Goal: Transaction & Acquisition: Purchase product/service

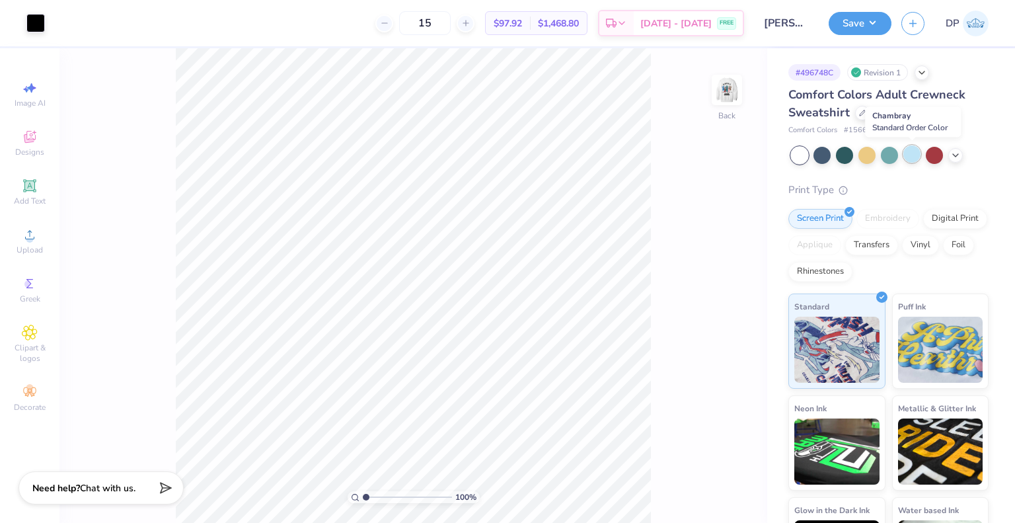
click at [909, 150] on div at bounding box center [911, 153] width 17 height 17
click at [955, 155] on polyline at bounding box center [955, 154] width 5 height 3
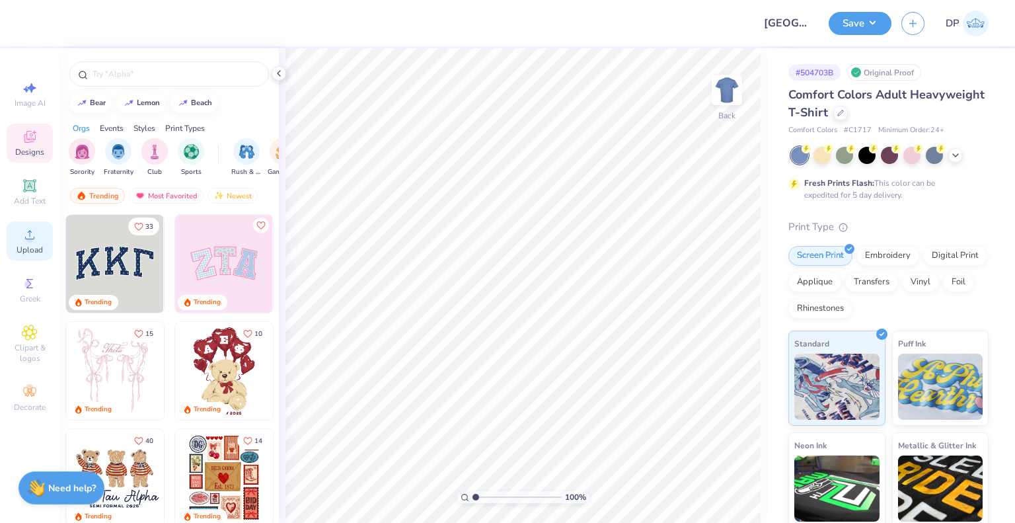
click at [37, 245] on span "Upload" at bounding box center [30, 249] width 26 height 11
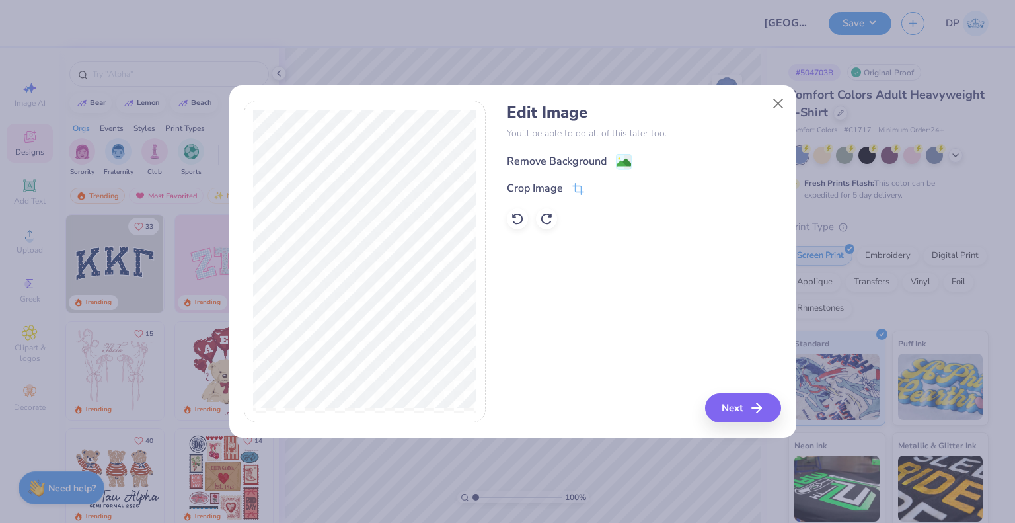
click at [572, 161] on div "Remove Background" at bounding box center [557, 161] width 100 height 16
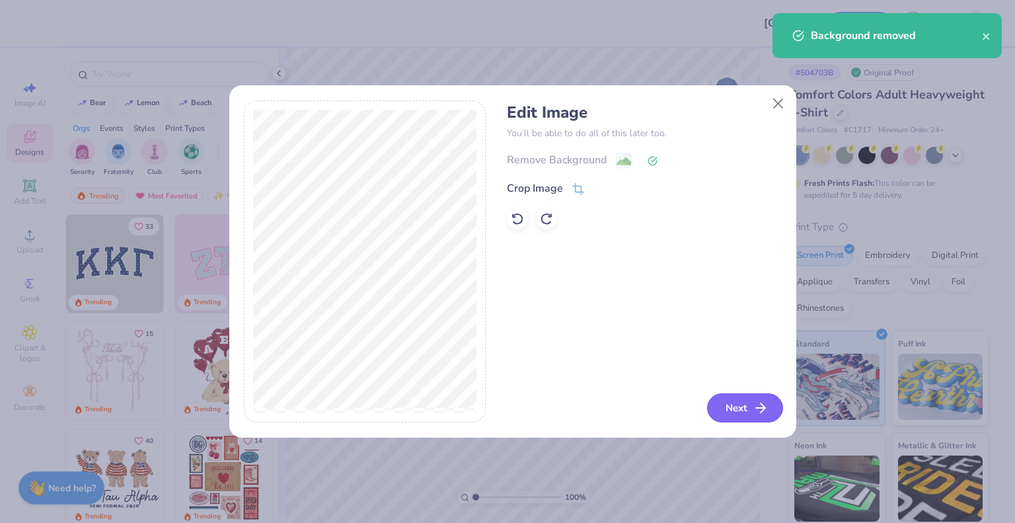
click at [725, 402] on button "Next" at bounding box center [745, 407] width 76 height 29
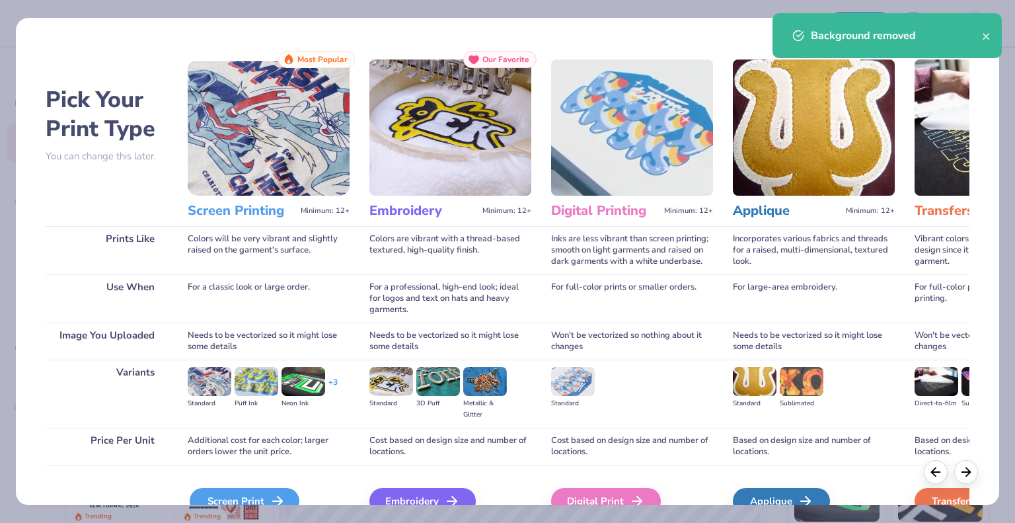
click at [229, 494] on div "Screen Print" at bounding box center [245, 501] width 110 height 26
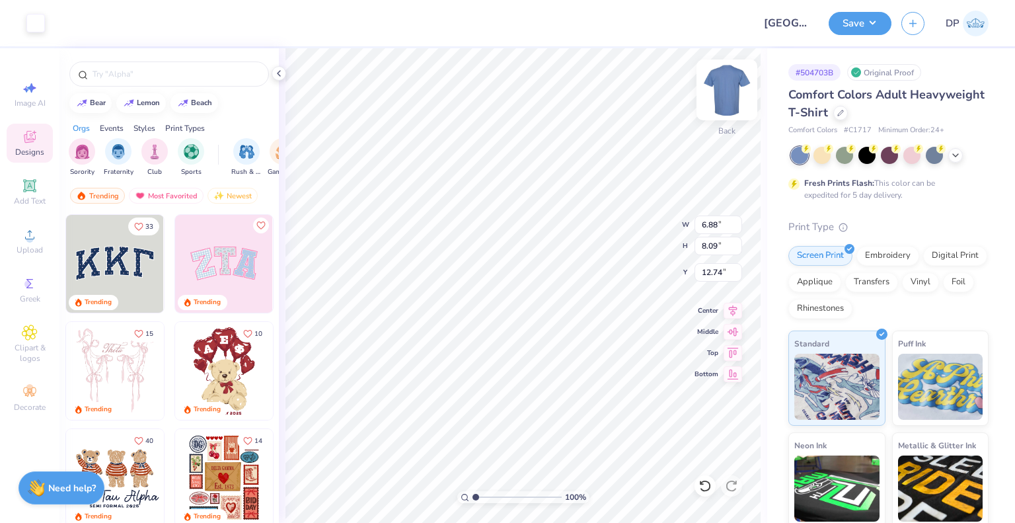
type input "6.88"
type input "8.09"
type input "3.00"
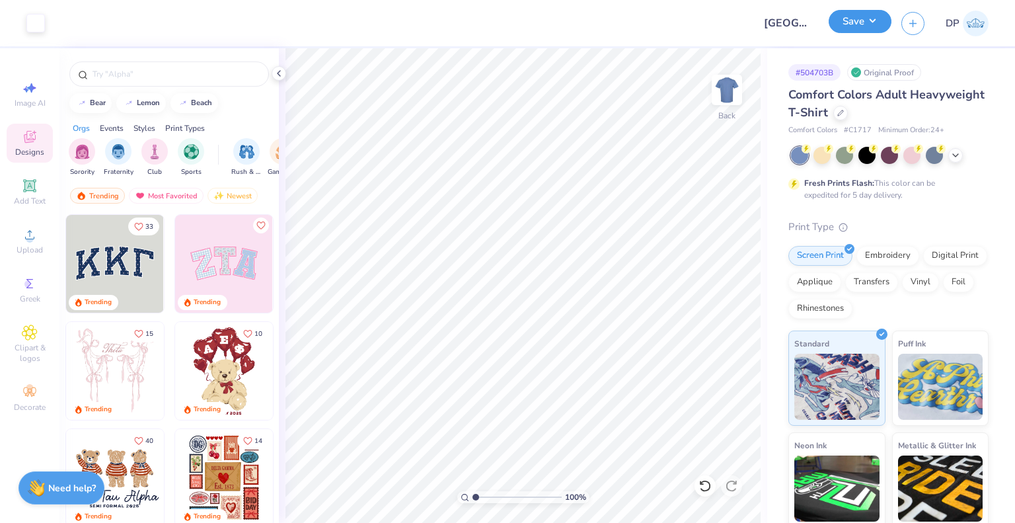
click at [863, 18] on button "Save" at bounding box center [859, 21] width 63 height 23
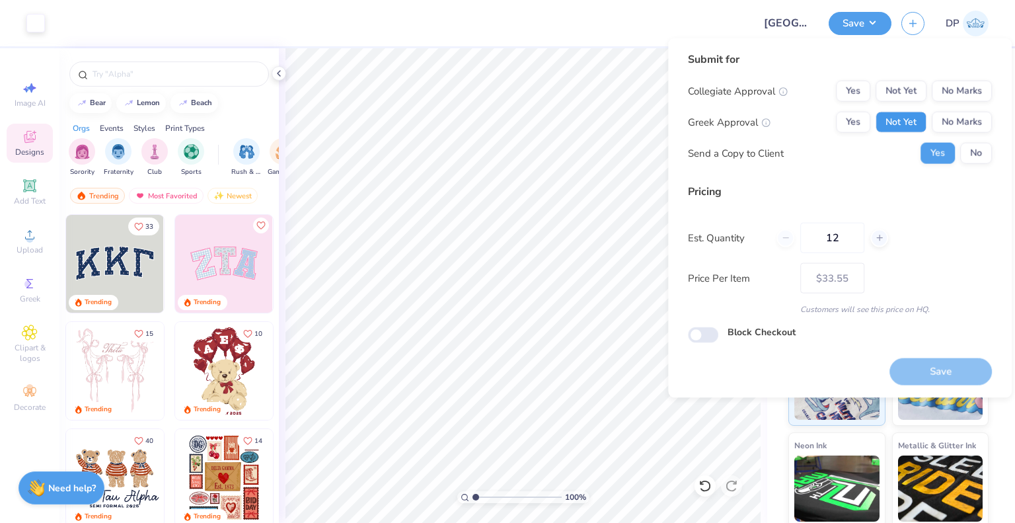
click at [888, 120] on button "Not Yet" at bounding box center [900, 122] width 51 height 21
drag, startPoint x: 902, startPoint y: 81, endPoint x: 937, endPoint y: 262, distance: 184.4
click at [903, 81] on button "Not Yet" at bounding box center [900, 91] width 51 height 21
click at [932, 360] on button "Save" at bounding box center [940, 370] width 102 height 27
type input "$33.55"
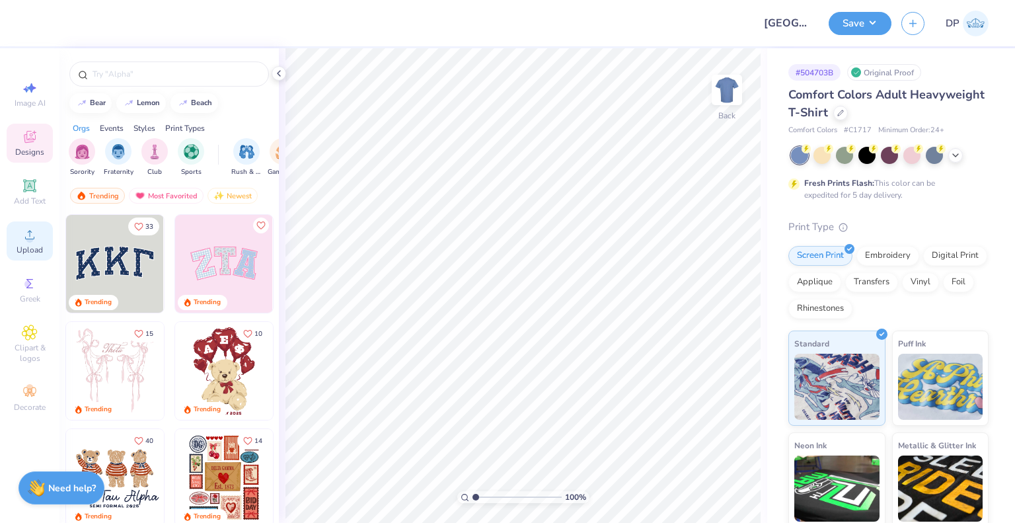
click at [30, 250] on span "Upload" at bounding box center [30, 249] width 26 height 11
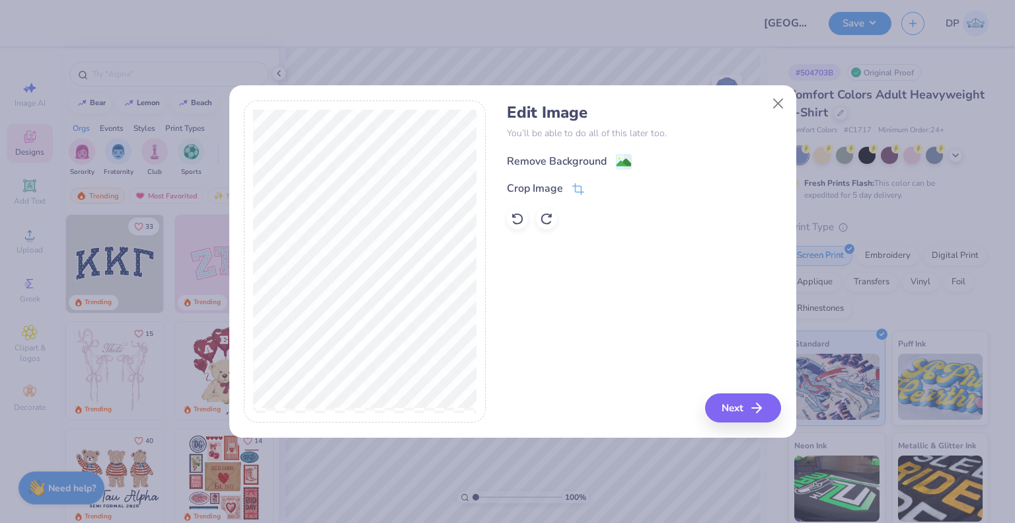
click at [531, 167] on div "Remove Background" at bounding box center [557, 161] width 100 height 16
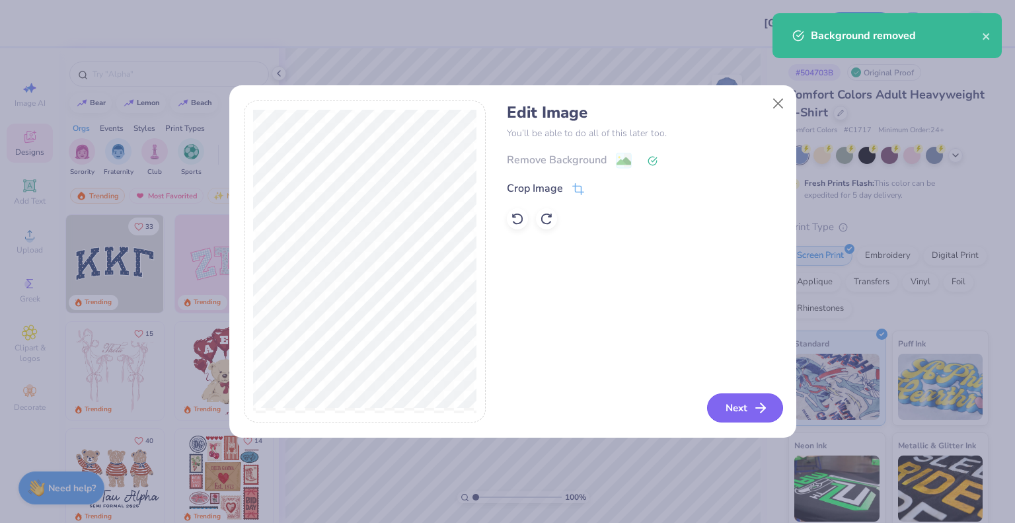
click at [728, 398] on button "Next" at bounding box center [745, 407] width 76 height 29
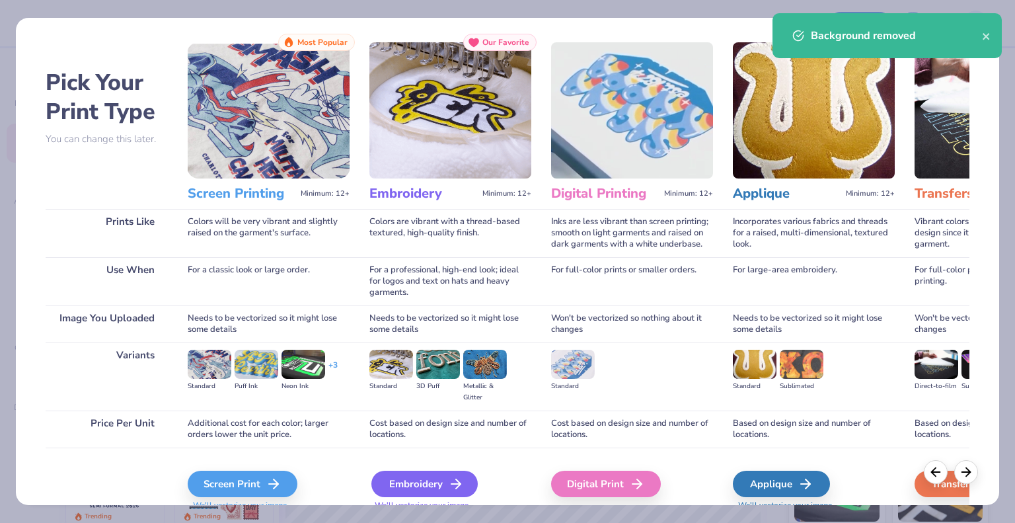
scroll to position [69, 0]
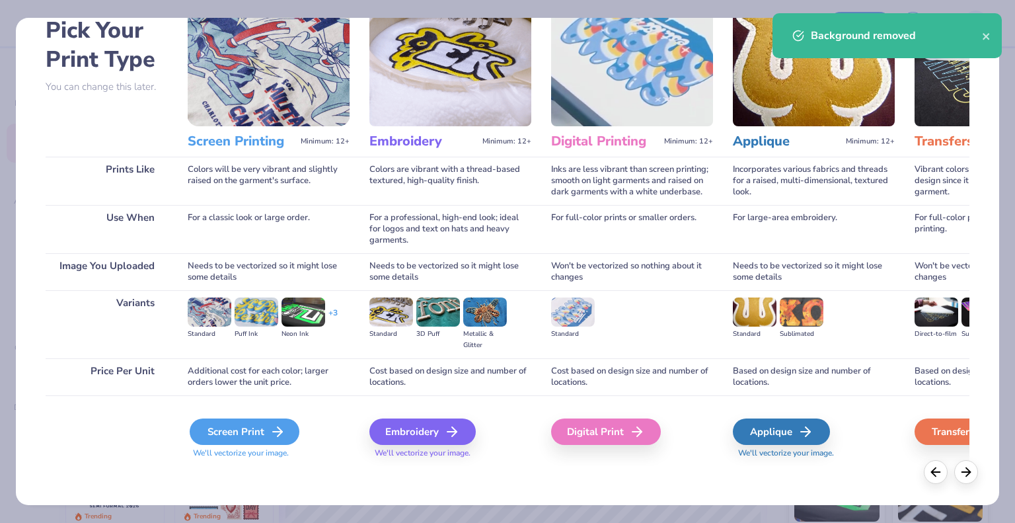
click at [268, 439] on div "Screen Print" at bounding box center [245, 431] width 110 height 26
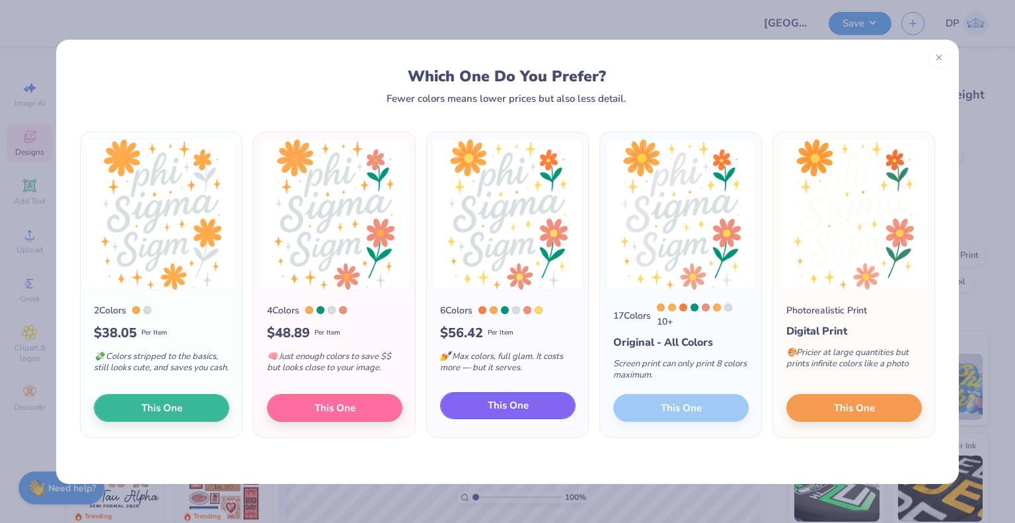
click at [532, 414] on button "This One" at bounding box center [507, 406] width 135 height 28
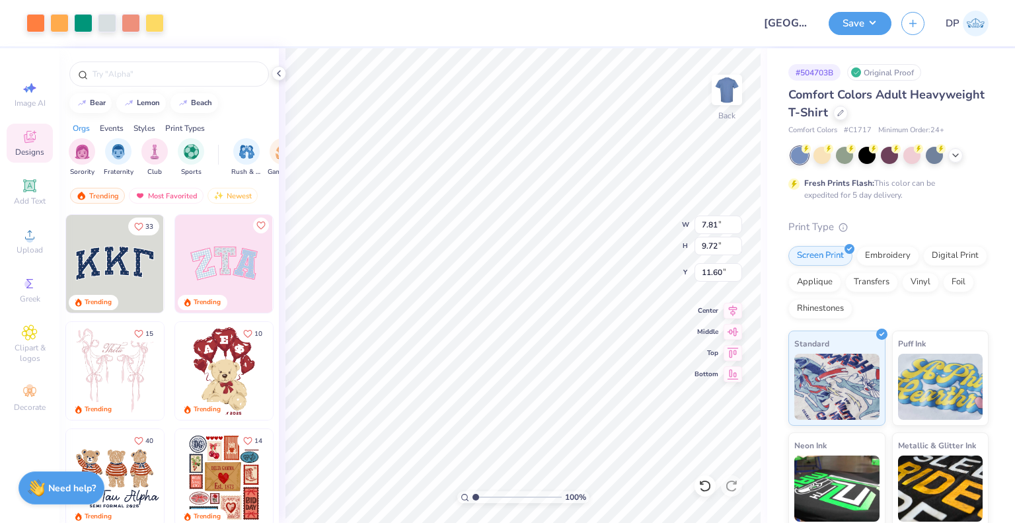
type input "7.81"
type input "9.72"
type input "3.00"
type input "9.40"
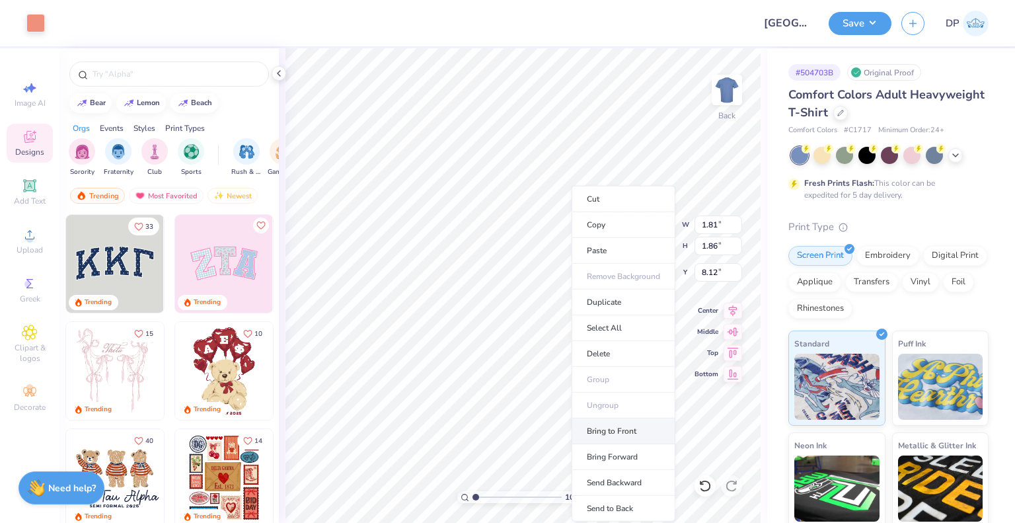
click at [641, 423] on li "Bring to Front" at bounding box center [623, 431] width 104 height 26
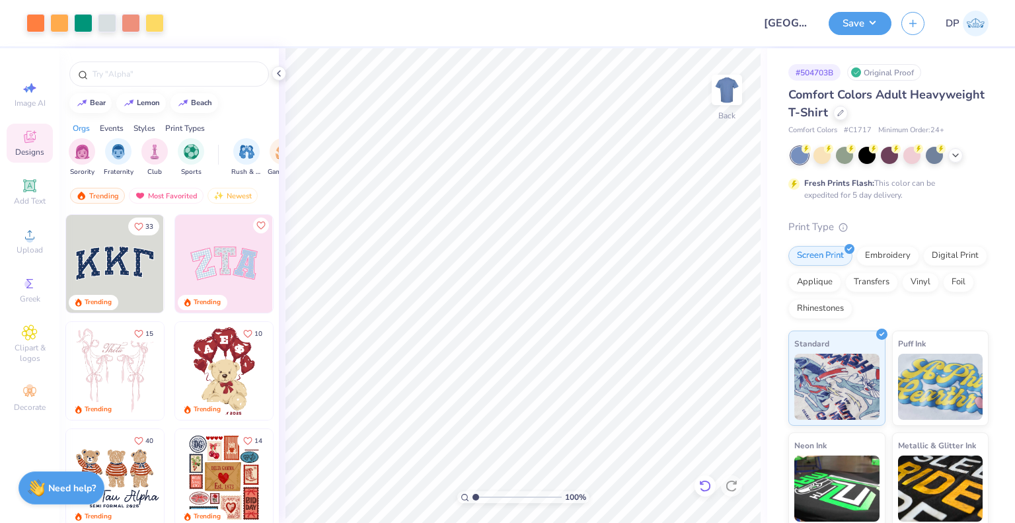
click at [700, 486] on icon at bounding box center [704, 485] width 13 height 13
type input "1.01"
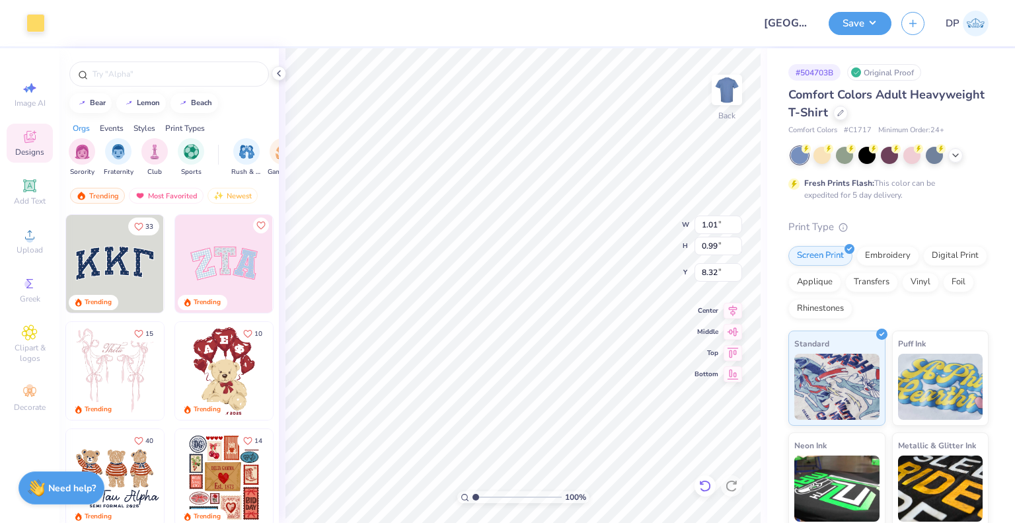
type input "0.99"
type input "8.32"
click at [704, 486] on icon at bounding box center [704, 485] width 13 height 13
type input "0.48"
type input "0.47"
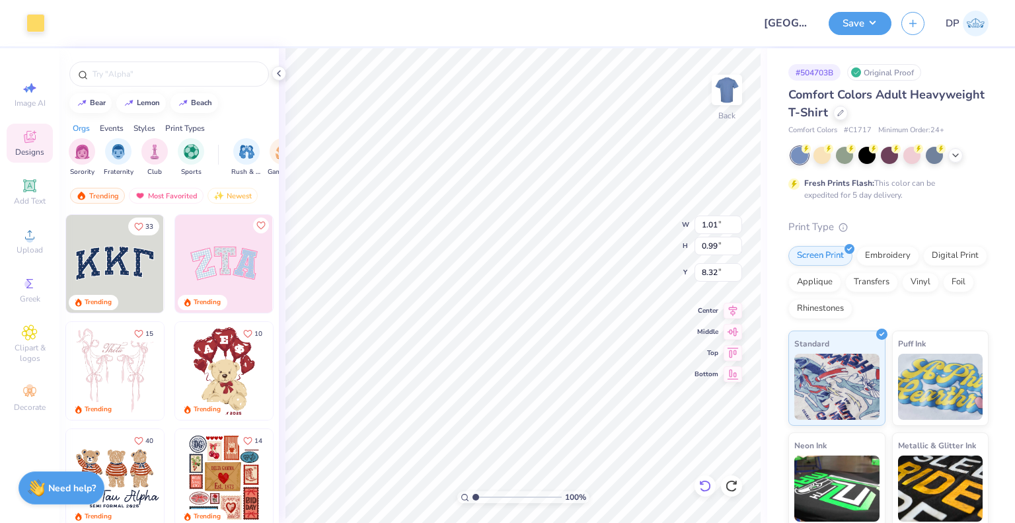
type input "8.83"
click at [645, 427] on li "Bring to Front" at bounding box center [622, 431] width 104 height 26
type input "0.48"
type input "0.47"
type input "8.83"
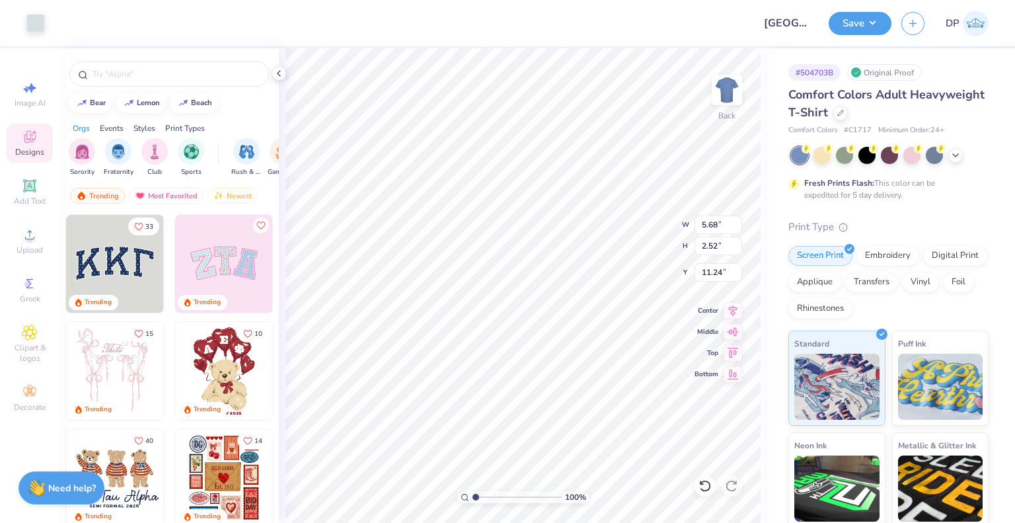
type input "11.24"
type input "0.48"
type input "0.47"
type input "8.83"
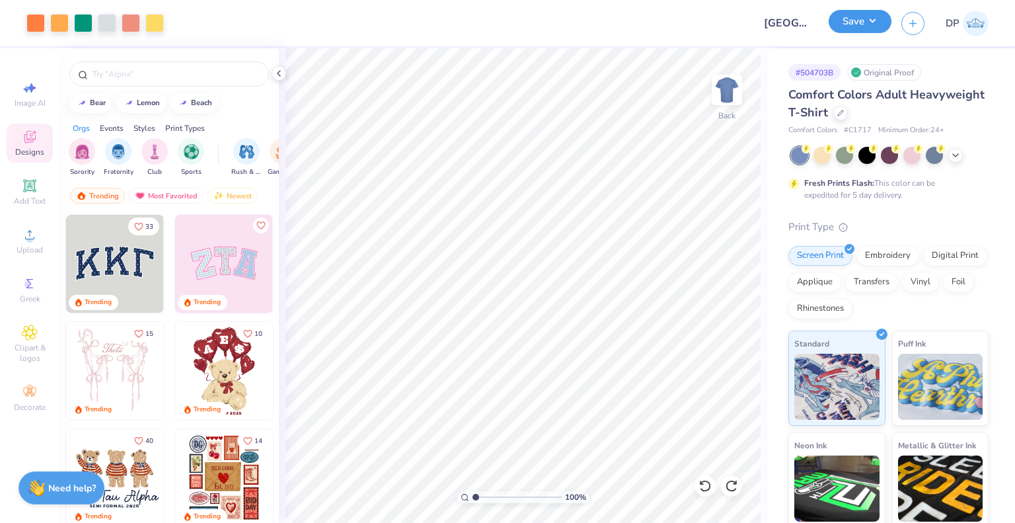
click at [854, 27] on button "Save" at bounding box center [859, 21] width 63 height 23
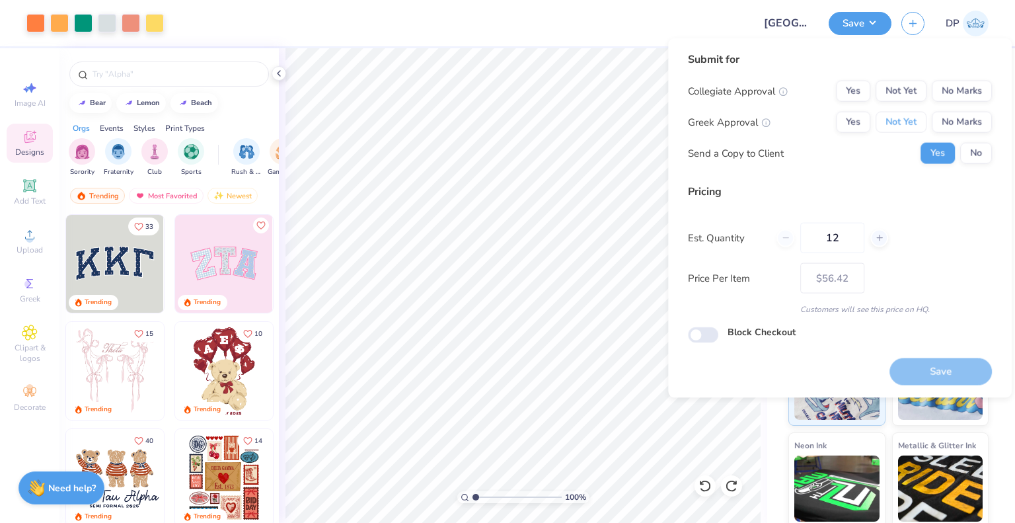
drag, startPoint x: 909, startPoint y: 116, endPoint x: 906, endPoint y: 105, distance: 10.9
click at [910, 114] on button "Not Yet" at bounding box center [900, 122] width 51 height 21
click at [899, 89] on button "Not Yet" at bounding box center [900, 91] width 51 height 21
click at [926, 374] on button "Save" at bounding box center [940, 370] width 102 height 27
type input "$56.42"
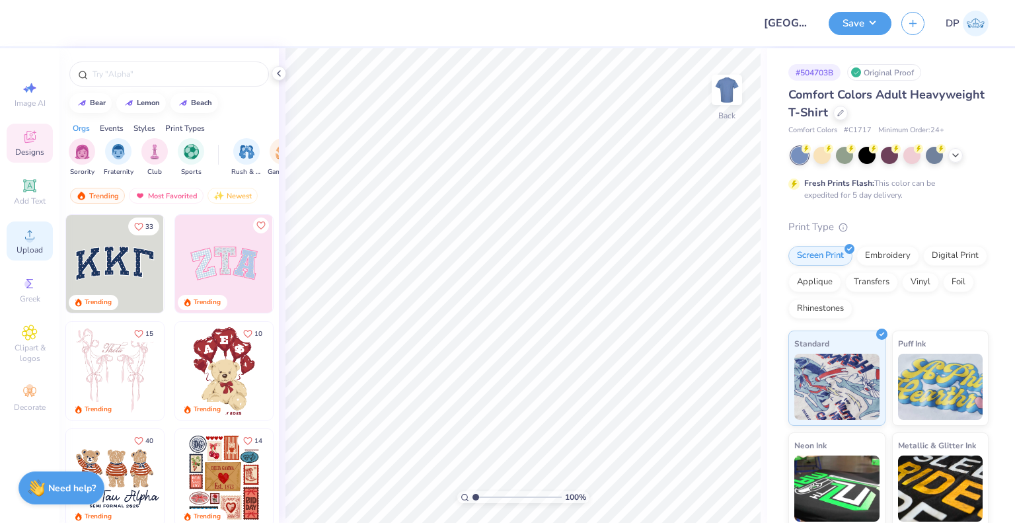
click at [19, 258] on div "Upload" at bounding box center [30, 240] width 46 height 39
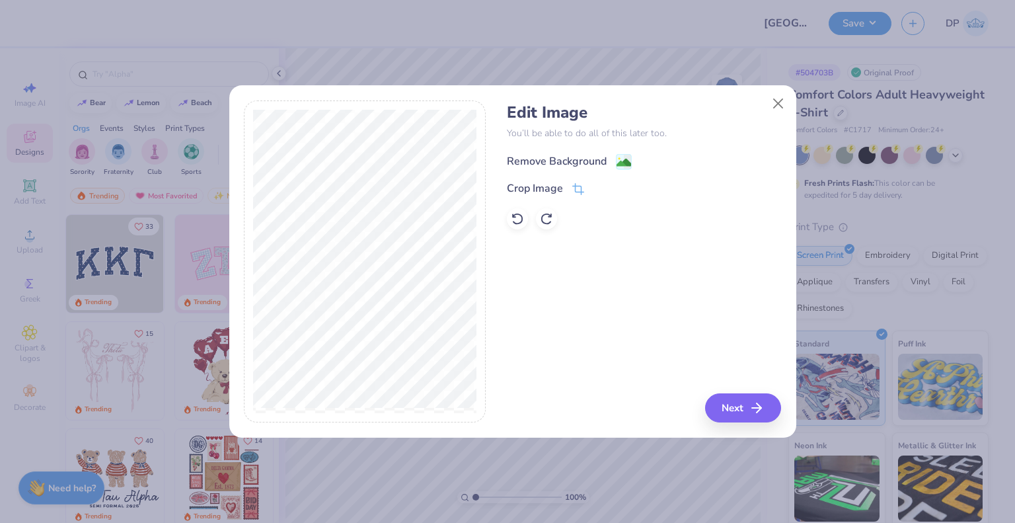
click at [571, 163] on div "Remove Background" at bounding box center [557, 161] width 100 height 16
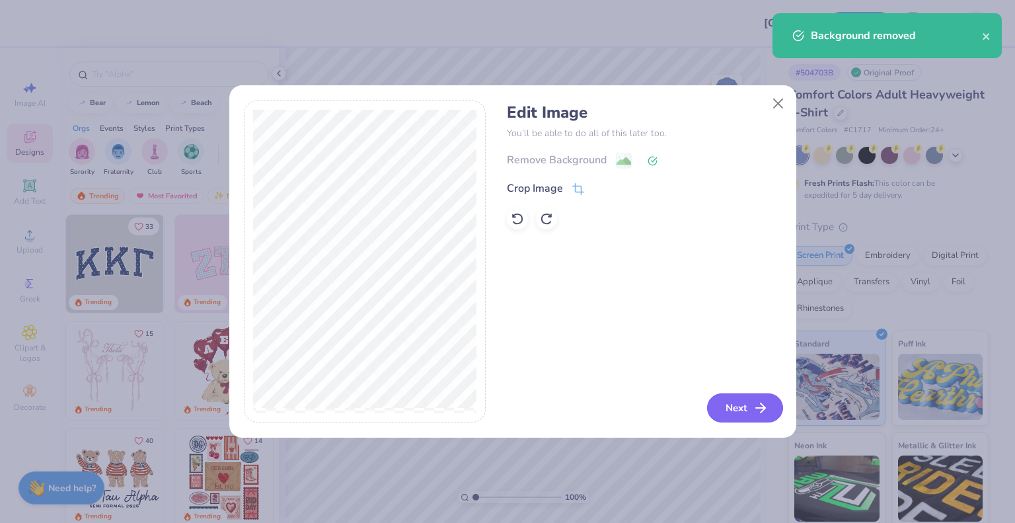
click at [735, 410] on button "Next" at bounding box center [745, 407] width 76 height 29
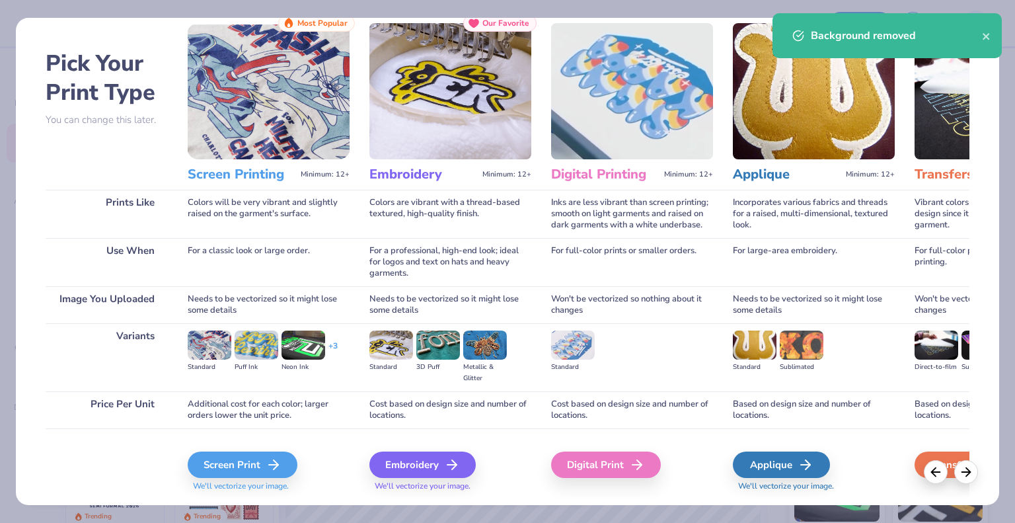
scroll to position [69, 0]
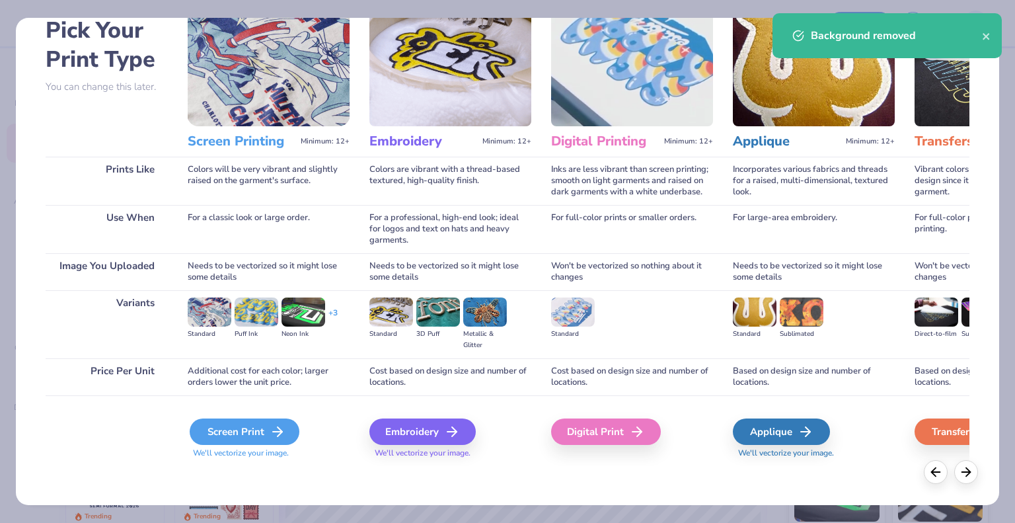
click at [273, 431] on line at bounding box center [277, 431] width 9 height 0
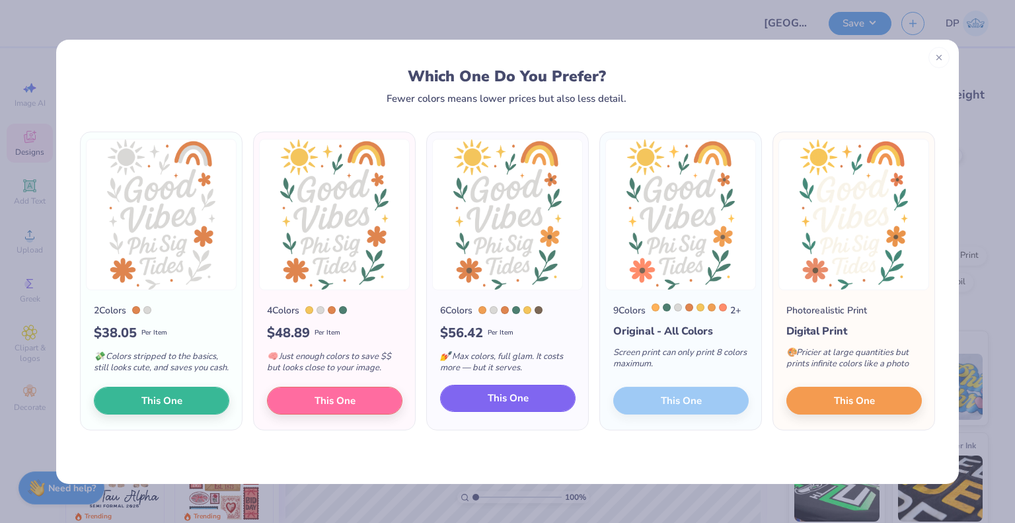
click at [502, 394] on span "This One" at bounding box center [508, 397] width 41 height 15
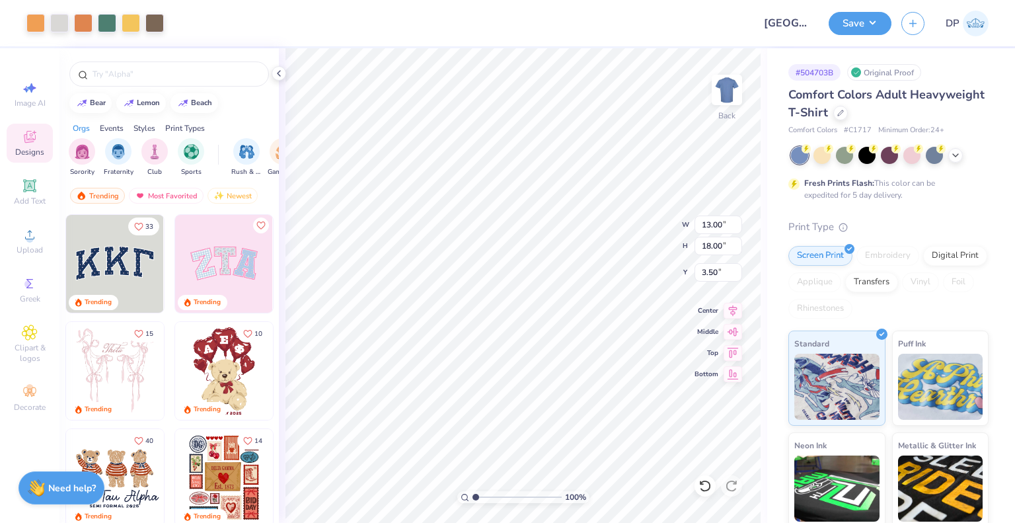
type input "7.13"
type input "9.86"
type input "3.00"
click at [151, 26] on div at bounding box center [154, 22] width 18 height 18
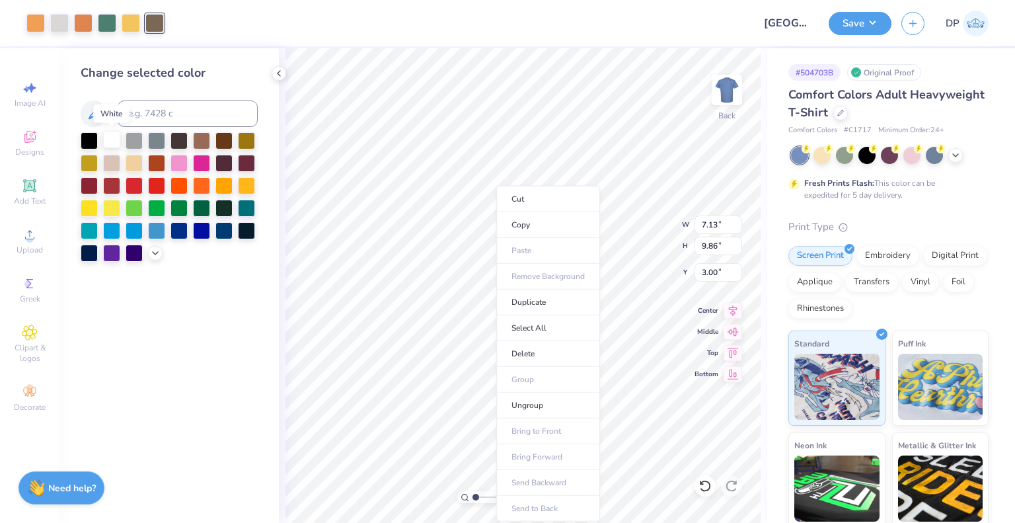
click at [111, 139] on div at bounding box center [111, 139] width 17 height 17
click at [135, 20] on div at bounding box center [131, 22] width 18 height 18
click at [112, 143] on div at bounding box center [111, 139] width 17 height 17
click at [110, 23] on div at bounding box center [107, 22] width 18 height 18
click at [112, 138] on div at bounding box center [111, 139] width 17 height 17
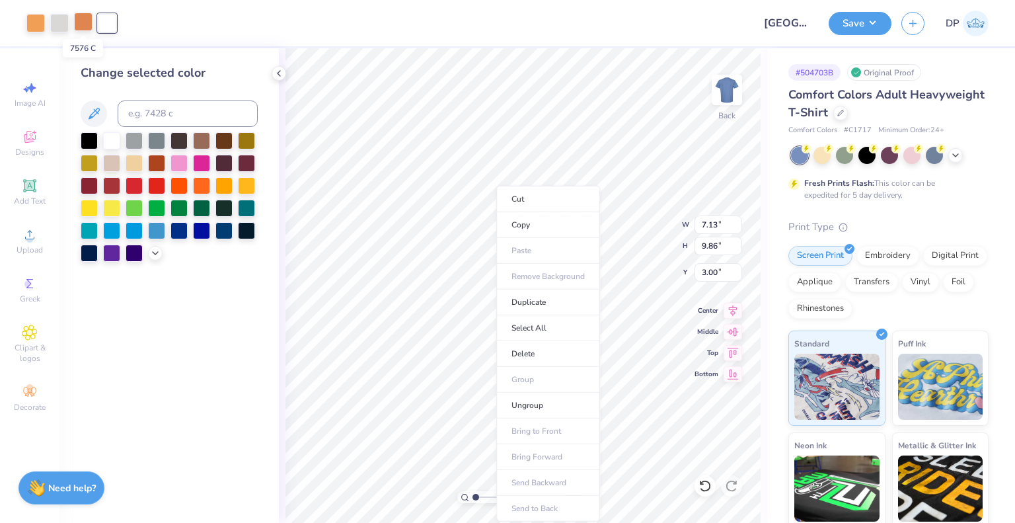
click at [89, 20] on div at bounding box center [83, 22] width 18 height 18
click at [112, 143] on div at bounding box center [111, 139] width 17 height 17
click at [57, 15] on div at bounding box center [59, 22] width 18 height 18
click at [106, 139] on div at bounding box center [111, 140] width 17 height 17
click at [41, 20] on div at bounding box center [35, 22] width 18 height 18
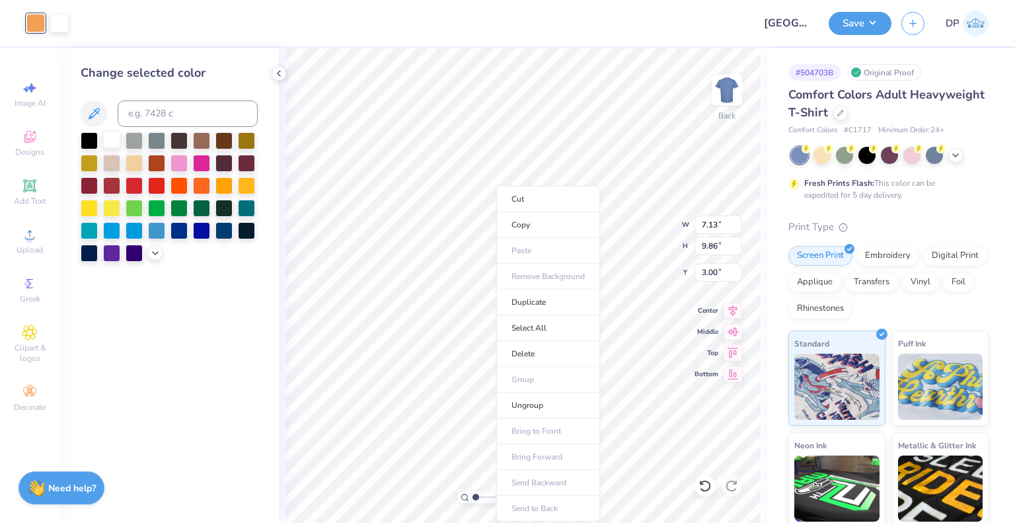
click at [114, 139] on div at bounding box center [111, 139] width 17 height 17
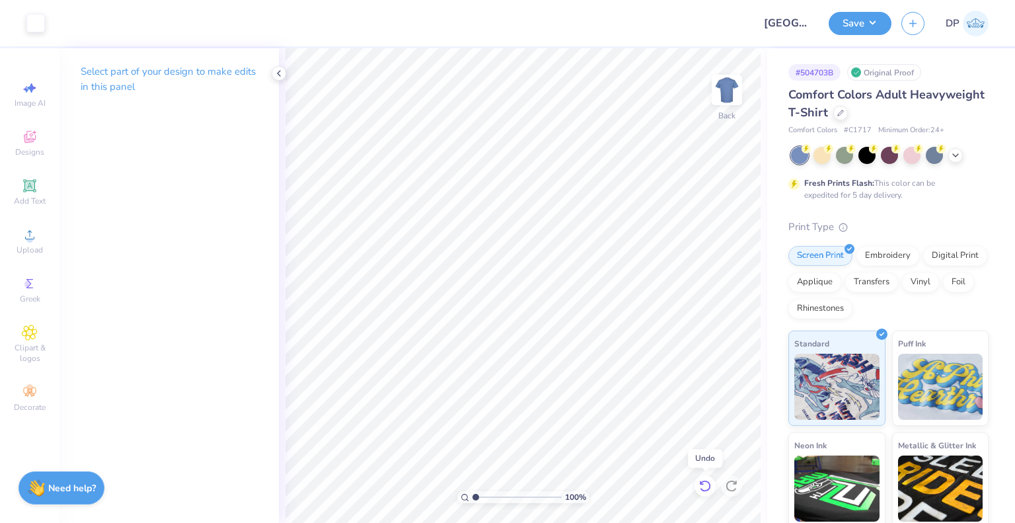
click at [702, 486] on icon at bounding box center [704, 485] width 13 height 13
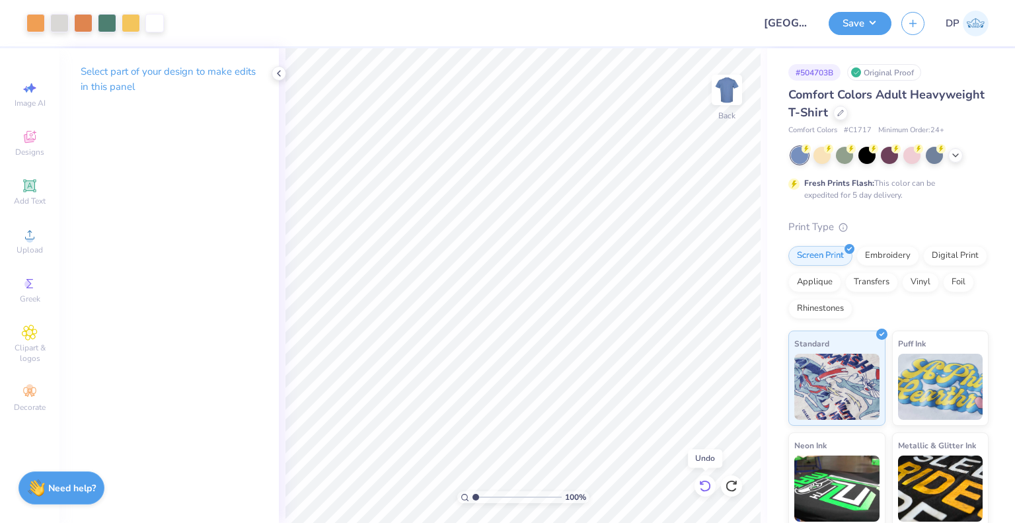
click at [702, 486] on icon at bounding box center [704, 485] width 13 height 13
click at [732, 486] on icon at bounding box center [731, 485] width 13 height 13
click at [53, 20] on div at bounding box center [59, 22] width 18 height 18
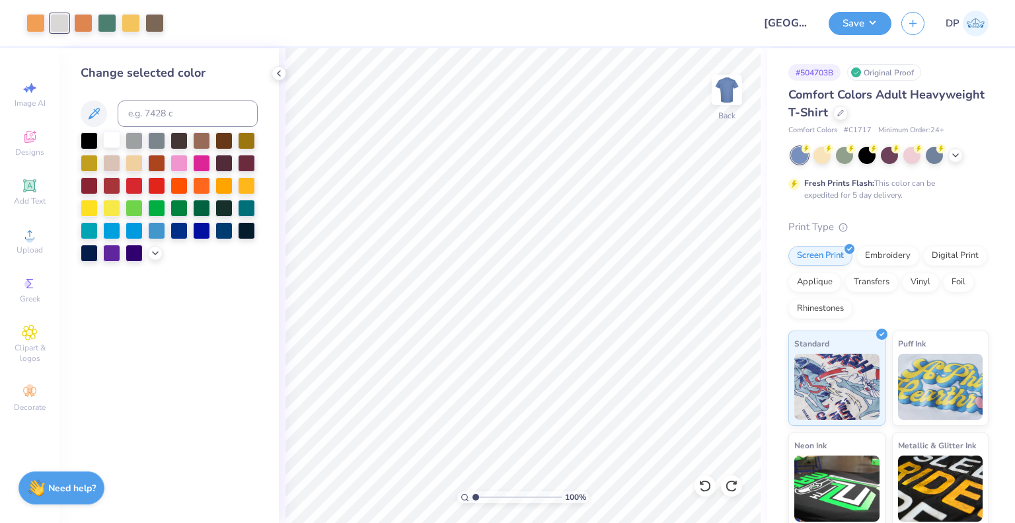
click at [116, 144] on div at bounding box center [111, 139] width 17 height 17
click at [872, 6] on div "Save DP" at bounding box center [921, 23] width 186 height 46
click at [871, 15] on button "Save" at bounding box center [859, 21] width 63 height 23
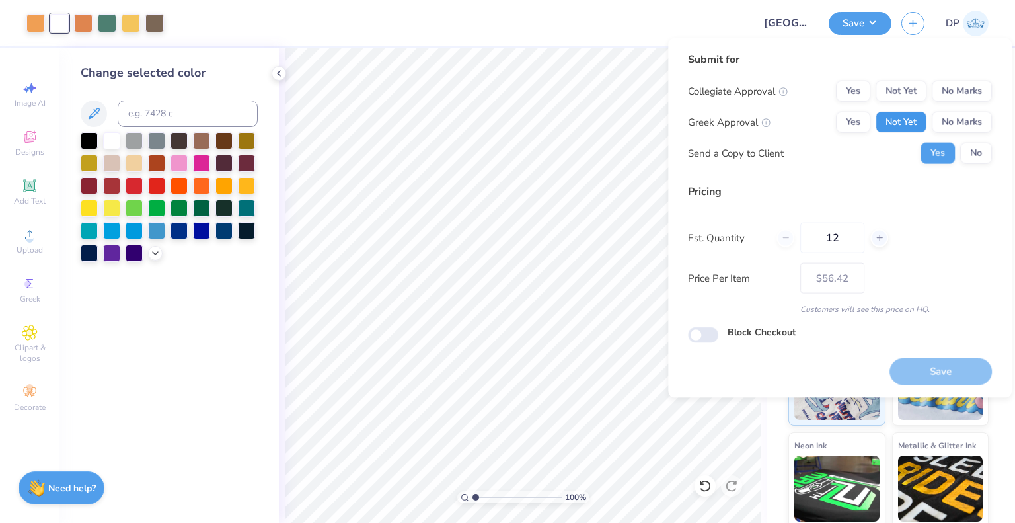
drag, startPoint x: 916, startPoint y: 123, endPoint x: 909, endPoint y: 102, distance: 21.5
click at [916, 121] on button "Not Yet" at bounding box center [900, 122] width 51 height 21
click at [901, 90] on button "Not Yet" at bounding box center [900, 91] width 51 height 21
click at [954, 366] on button "Save" at bounding box center [940, 370] width 102 height 27
type input "$56.42"
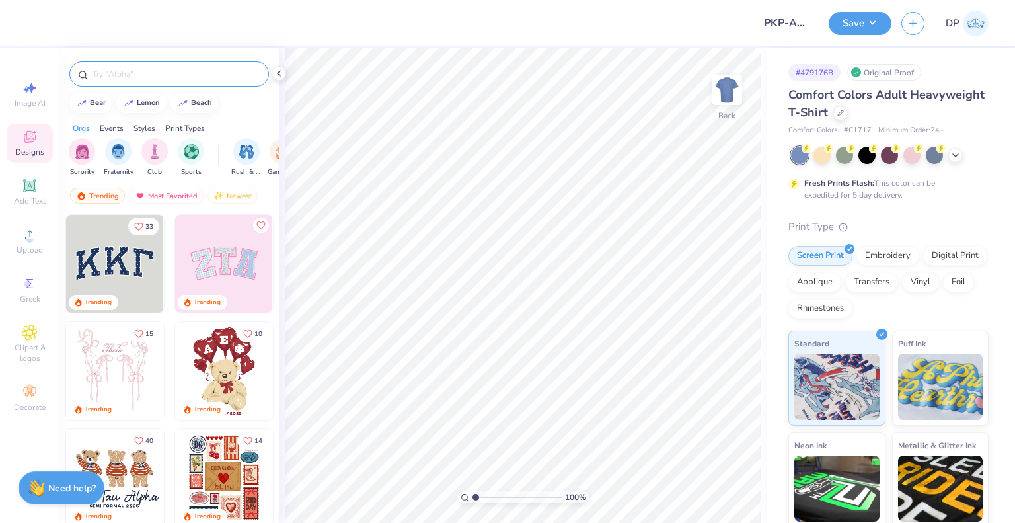
drag, startPoint x: 170, startPoint y: 84, endPoint x: 165, endPoint y: 78, distance: 8.0
click at [166, 81] on div at bounding box center [169, 73] width 200 height 25
click at [165, 78] on input "text" at bounding box center [175, 73] width 169 height 13
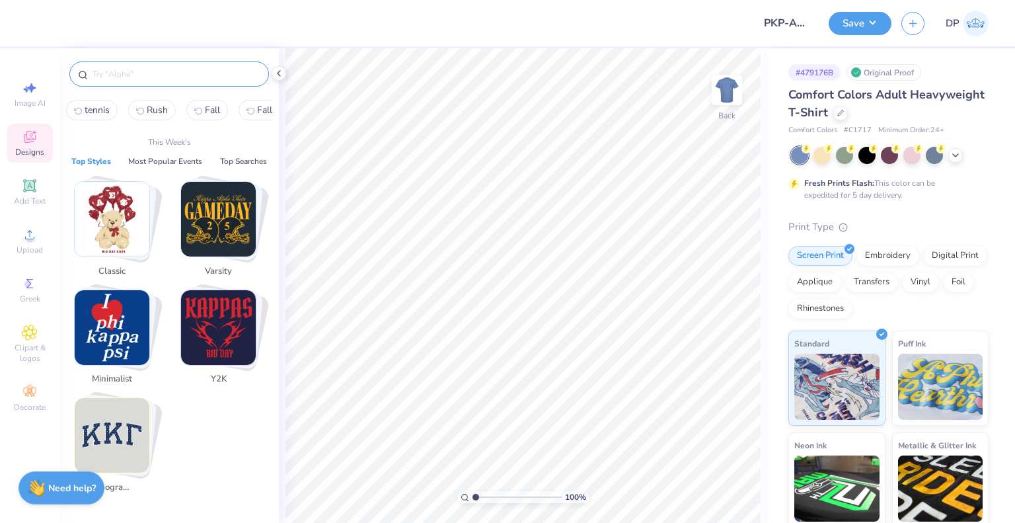
paste input "Pi Kappa Phi"
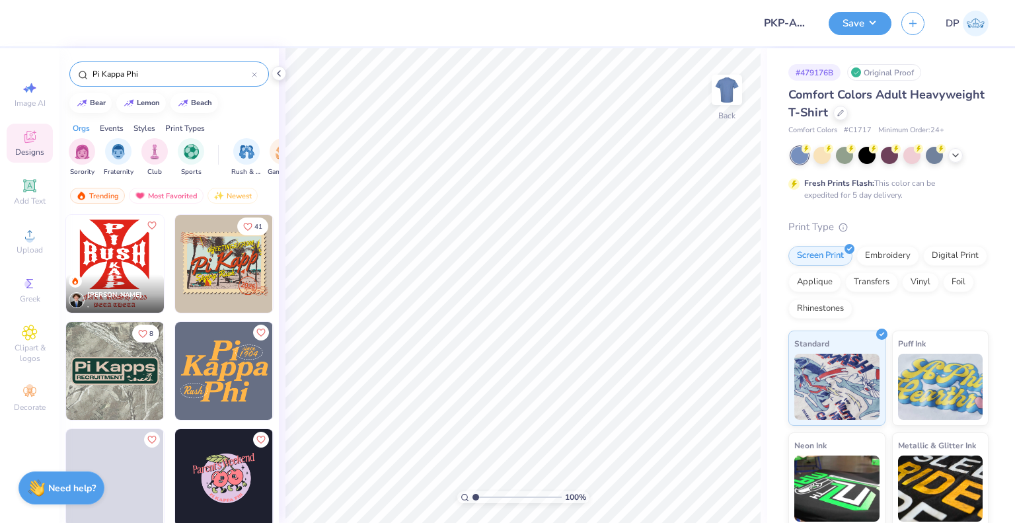
type input "Pi Kappa Phi"
click at [111, 262] on img at bounding box center [115, 264] width 98 height 98
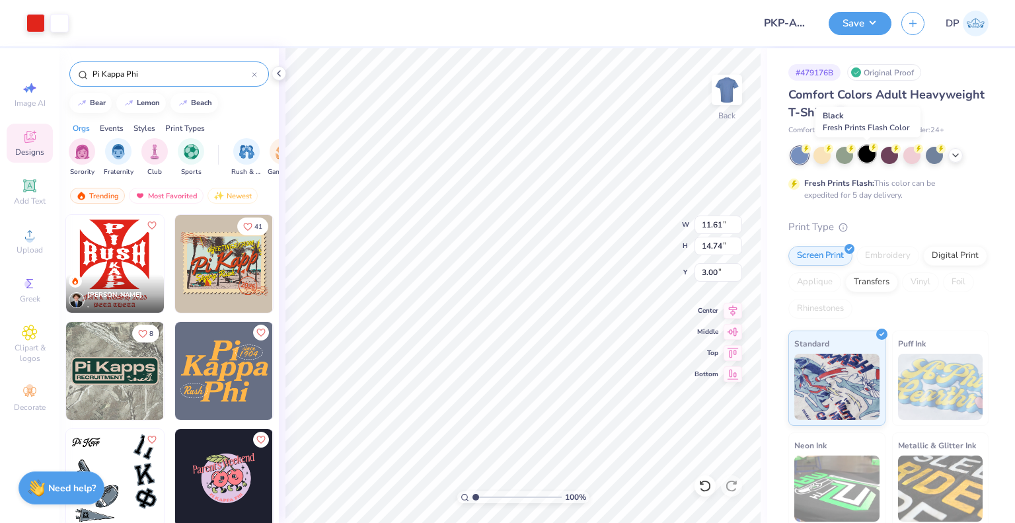
click at [871, 153] on div at bounding box center [866, 153] width 17 height 17
type input "8.80"
type input "11.18"
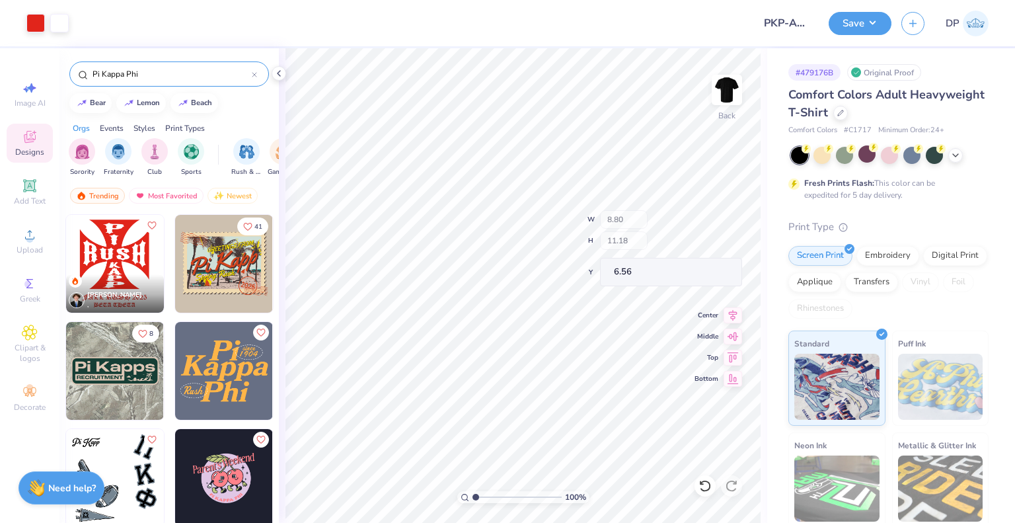
type input "3.00"
click at [865, 18] on button "Save" at bounding box center [859, 21] width 63 height 23
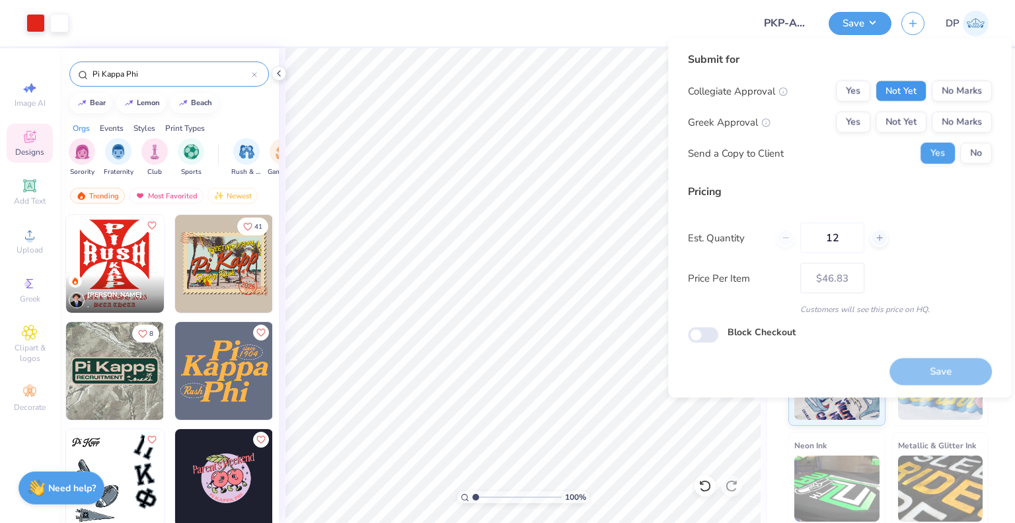
click at [916, 98] on button "Not Yet" at bounding box center [900, 91] width 51 height 21
click at [906, 129] on button "Not Yet" at bounding box center [900, 122] width 51 height 21
click at [930, 372] on button "Save" at bounding box center [940, 370] width 102 height 27
type input "$46.83"
